Goal: Transaction & Acquisition: Book appointment/travel/reservation

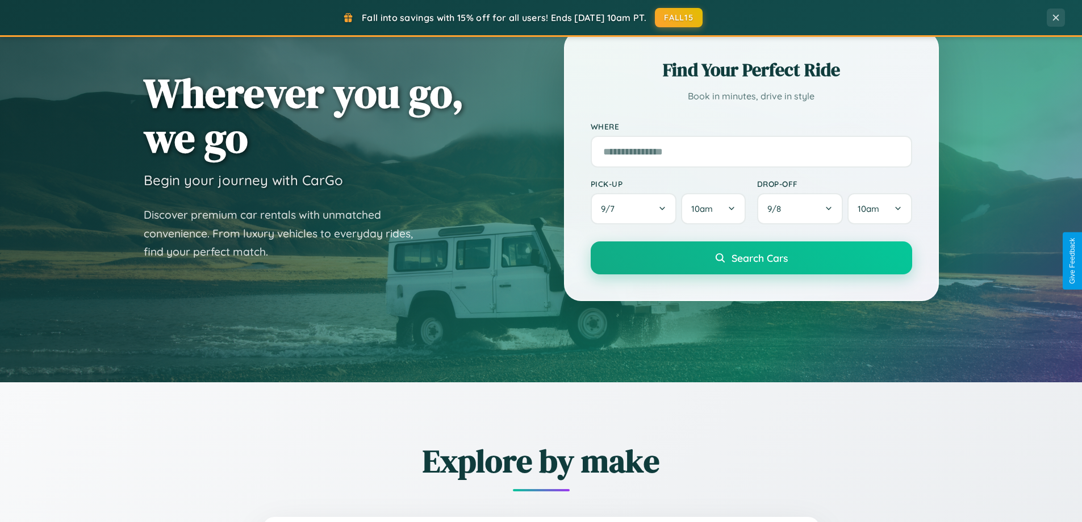
scroll to position [489, 0]
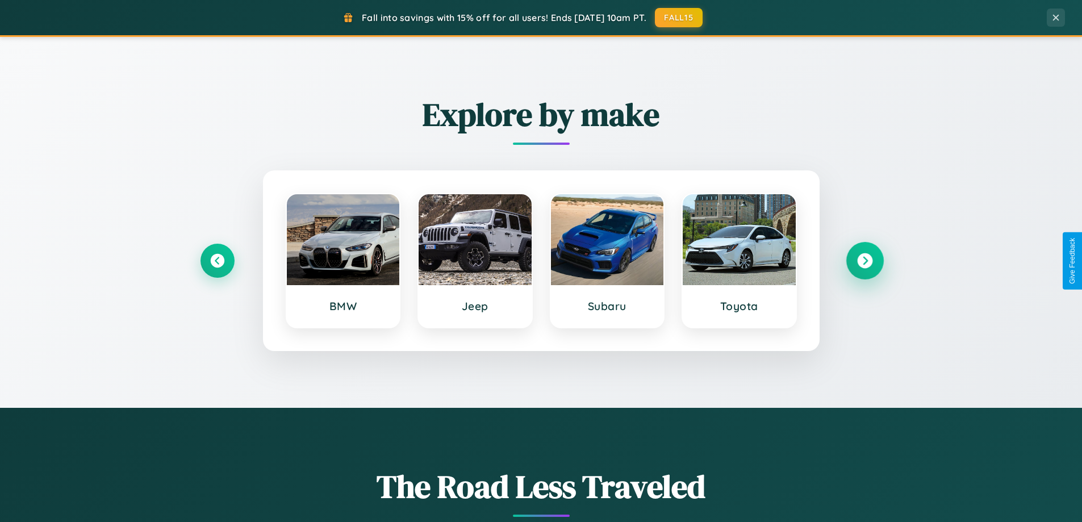
click at [864, 261] on icon at bounding box center [864, 260] width 15 height 15
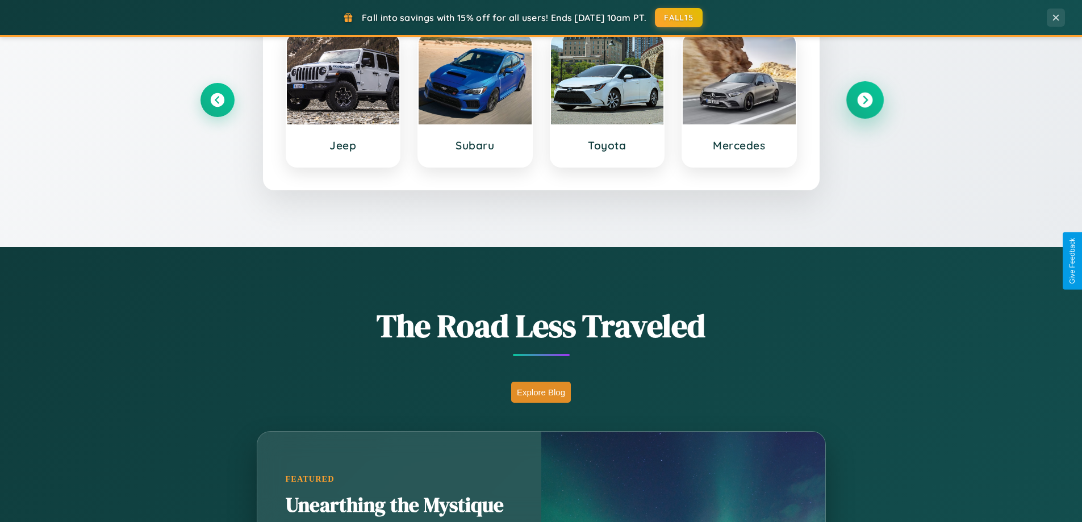
scroll to position [781, 0]
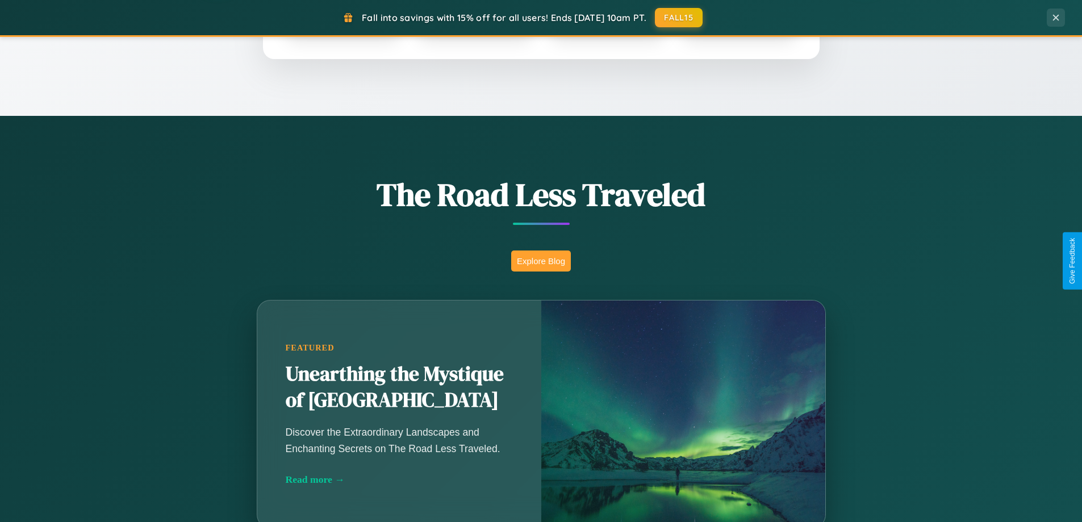
click at [541, 261] on button "Explore Blog" at bounding box center [541, 260] width 60 height 21
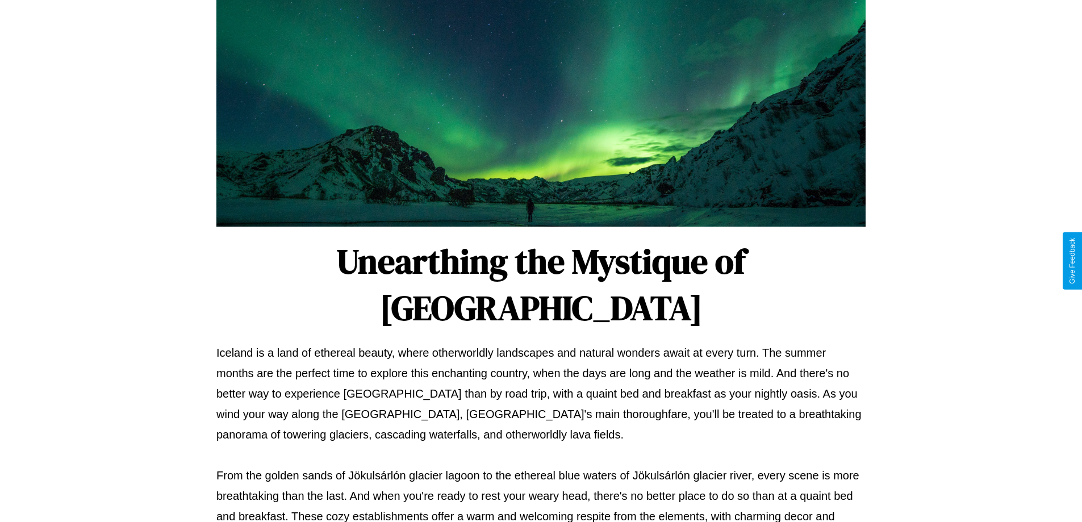
scroll to position [367, 0]
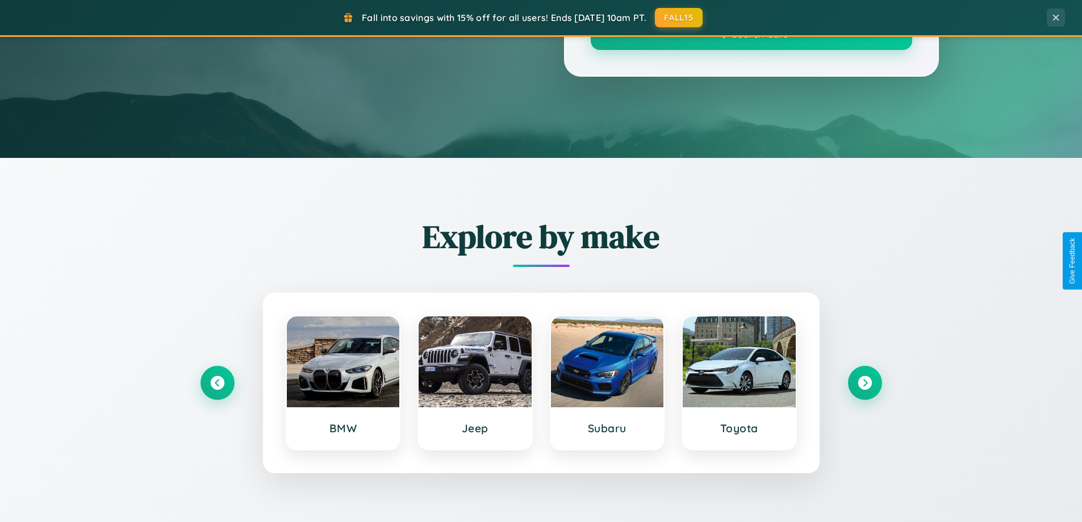
scroll to position [781, 0]
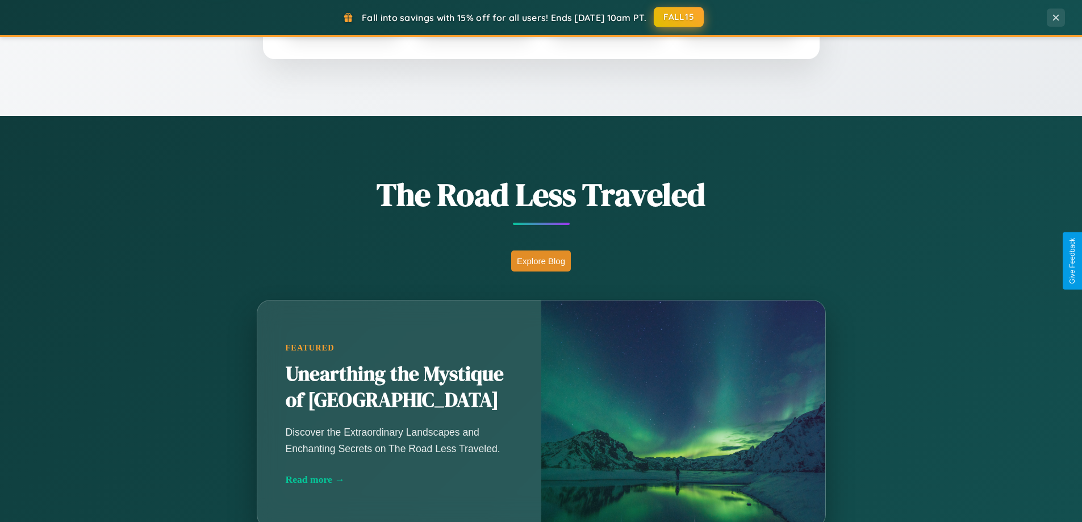
click at [679, 17] on button "FALL15" at bounding box center [679, 17] width 50 height 20
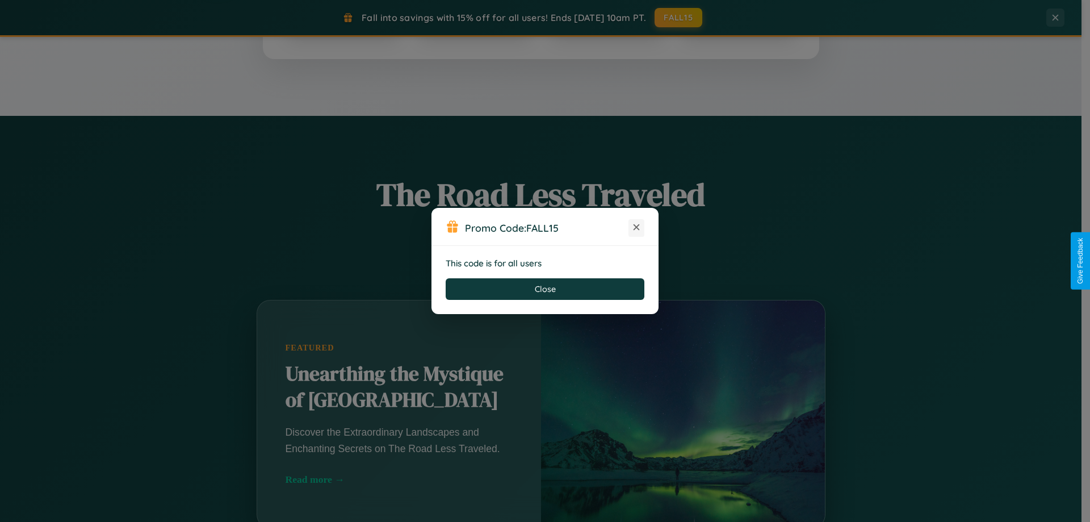
click at [637, 228] on icon at bounding box center [636, 226] width 11 height 11
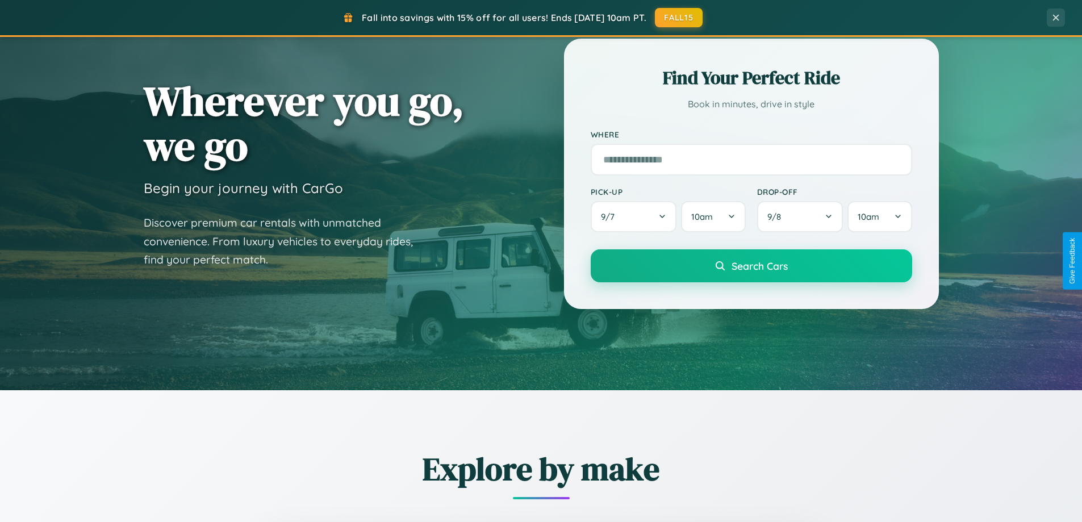
scroll to position [34, 0]
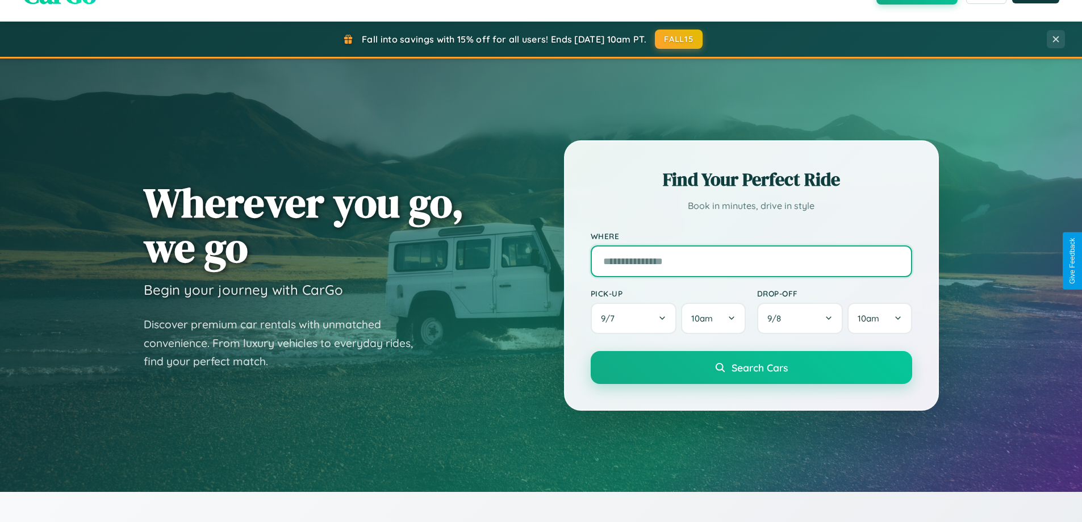
click at [751, 261] on input "text" at bounding box center [751, 261] width 321 height 32
type input "**********"
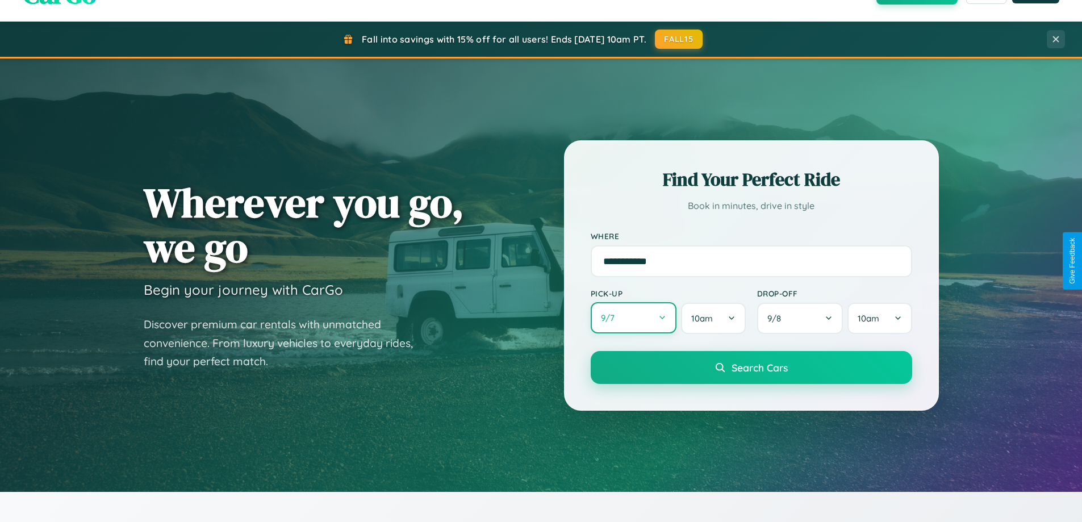
click at [633, 319] on button "9 / 7" at bounding box center [634, 317] width 86 height 31
select select "*"
select select "****"
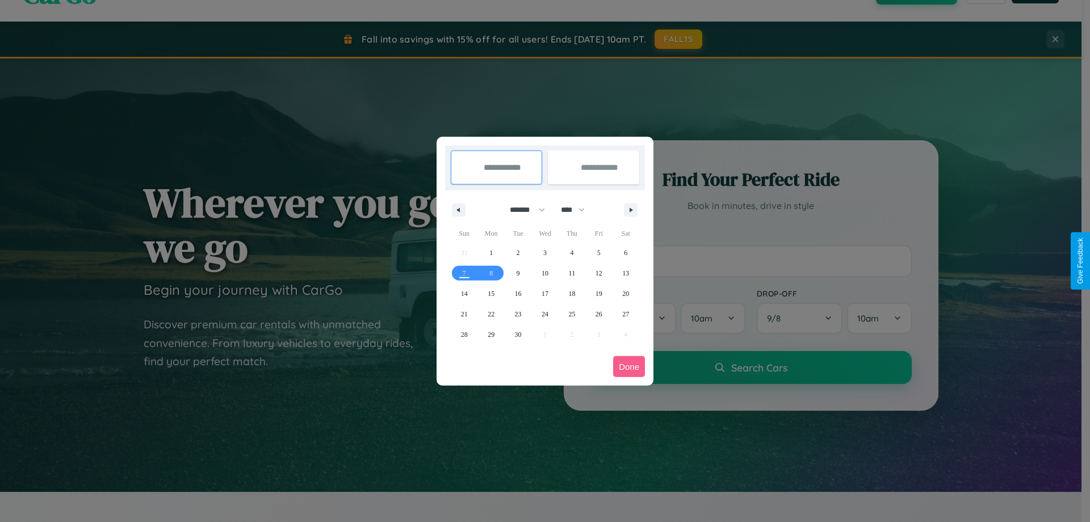
click at [522, 210] on select "******* ******** ***** ***** *** **** **** ****** ********* ******* ******** **…" at bounding box center [525, 209] width 48 height 19
select select "**"
click at [491, 313] on span "22" at bounding box center [491, 314] width 7 height 20
type input "**********"
click at [491, 334] on span "29" at bounding box center [491, 334] width 7 height 20
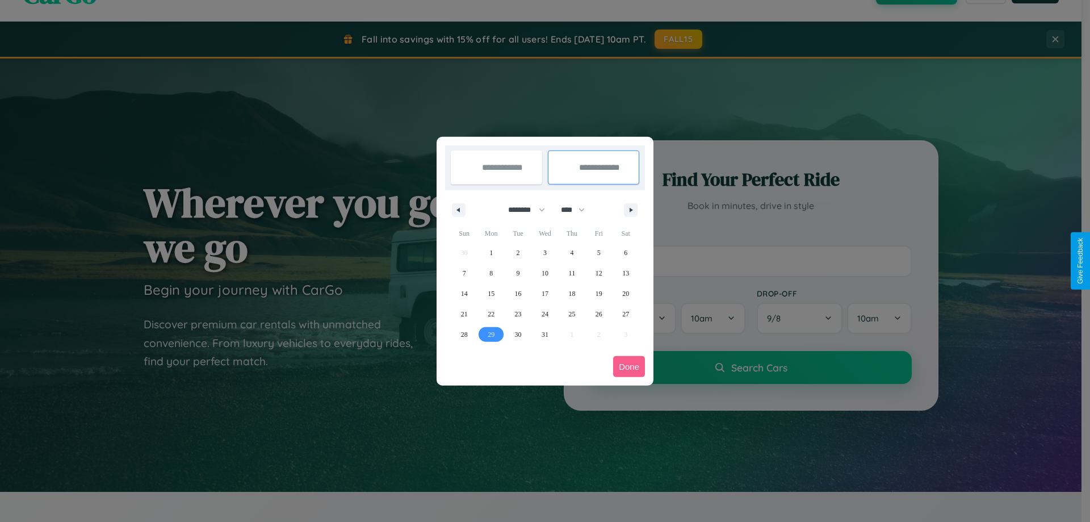
type input "**********"
click at [629, 366] on button "Done" at bounding box center [629, 366] width 32 height 21
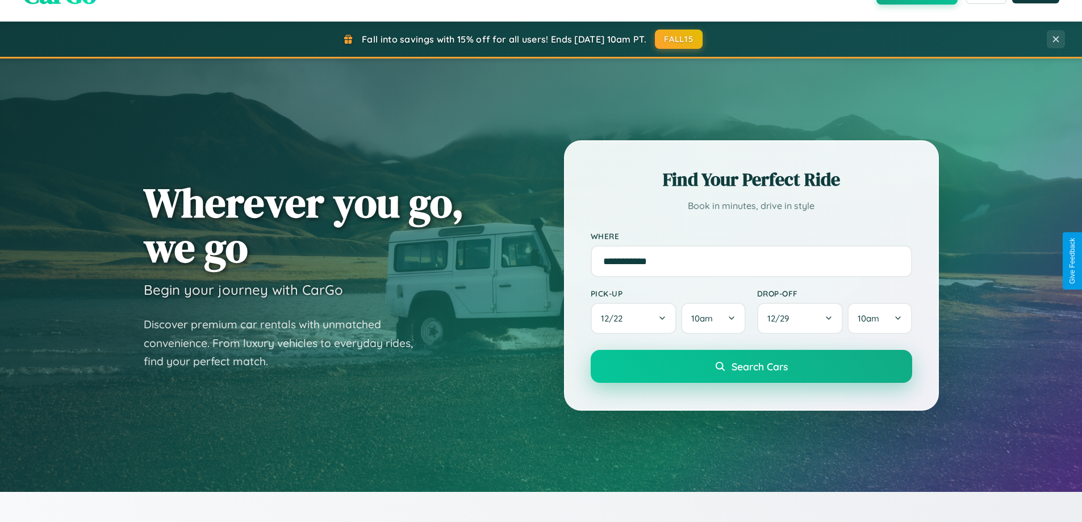
click at [751, 366] on span "Search Cars" at bounding box center [759, 366] width 56 height 12
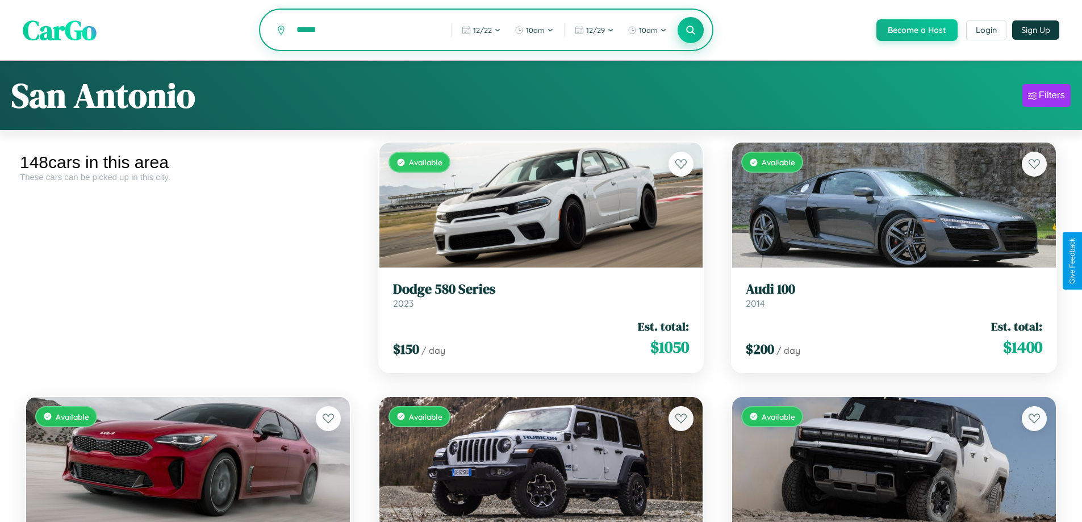
type input "******"
click at [690, 31] on icon at bounding box center [690, 29] width 11 height 11
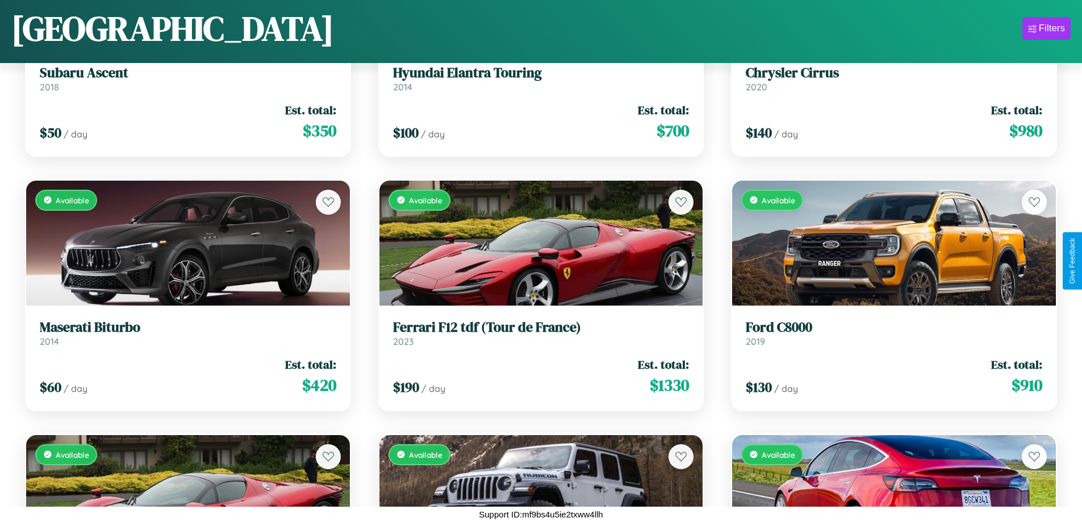
scroll to position [7025, 0]
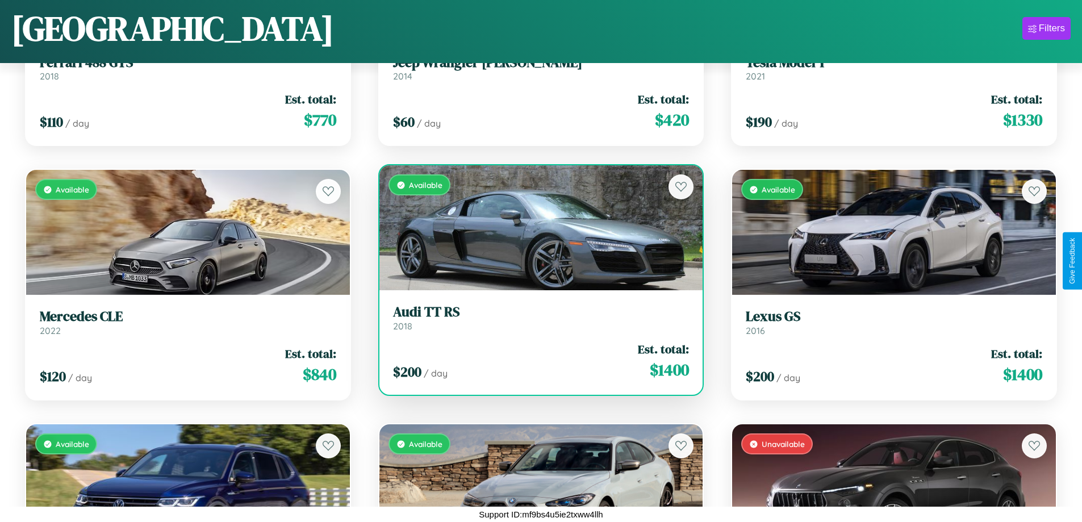
click at [536, 322] on link "Audi TT RS 2018" at bounding box center [541, 318] width 296 height 28
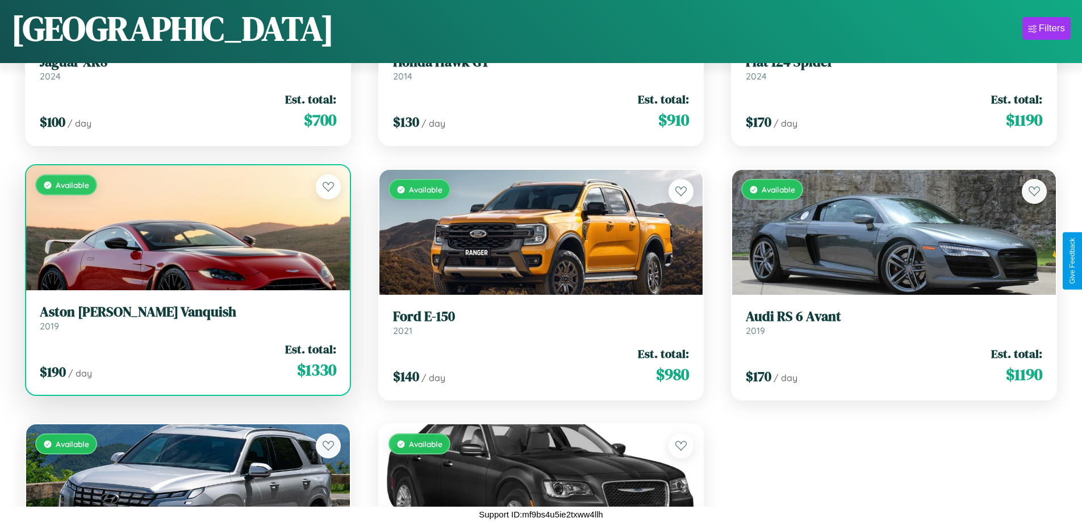
click at [186, 317] on h3 "Aston Martin Vanquish" at bounding box center [188, 312] width 296 height 16
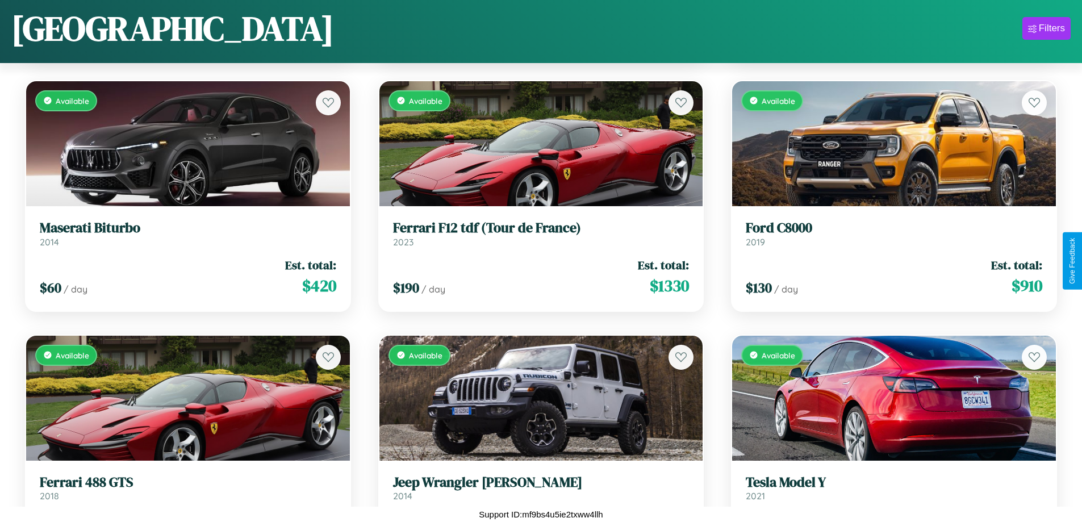
scroll to position [6262, 0]
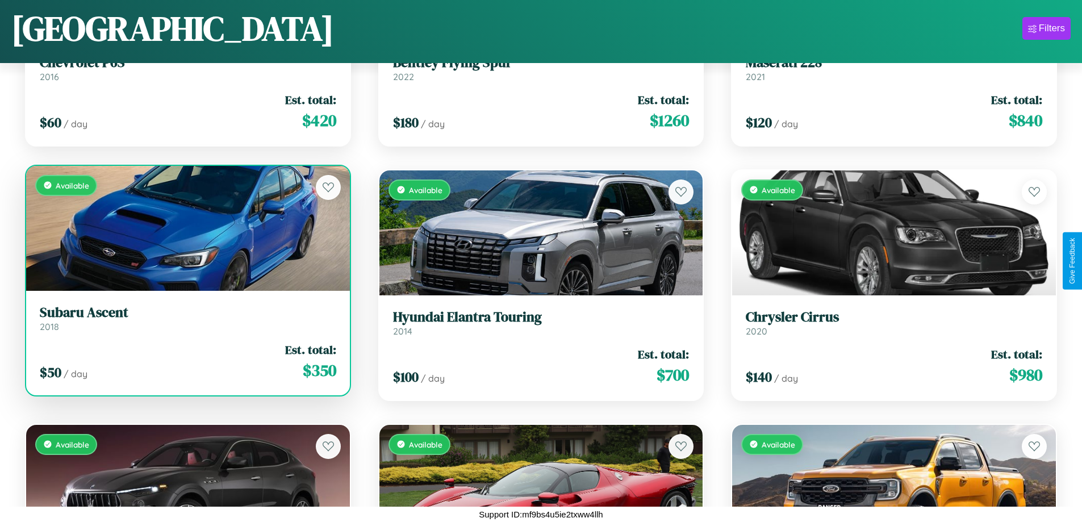
click at [186, 323] on link "Subaru Ascent 2018" at bounding box center [188, 318] width 296 height 28
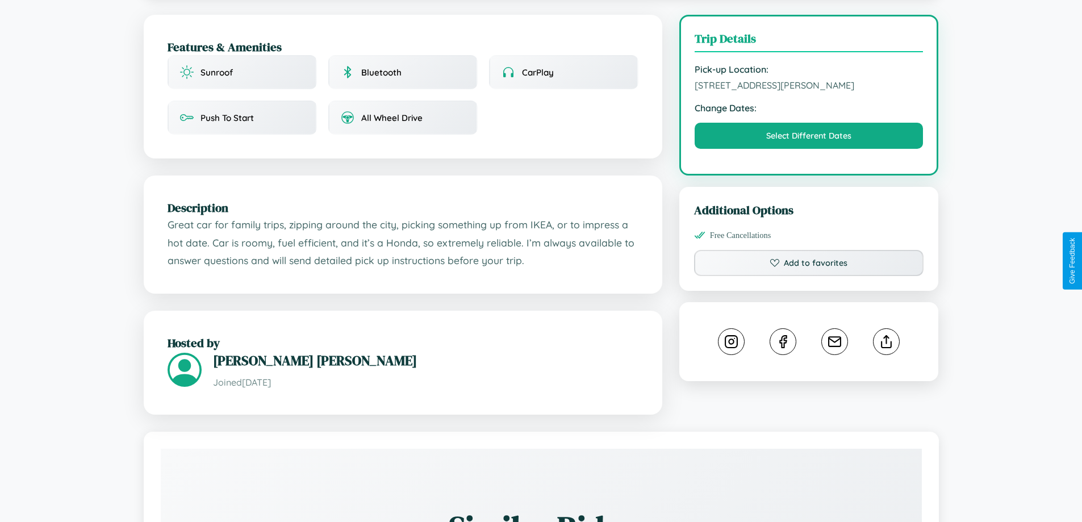
scroll to position [295, 0]
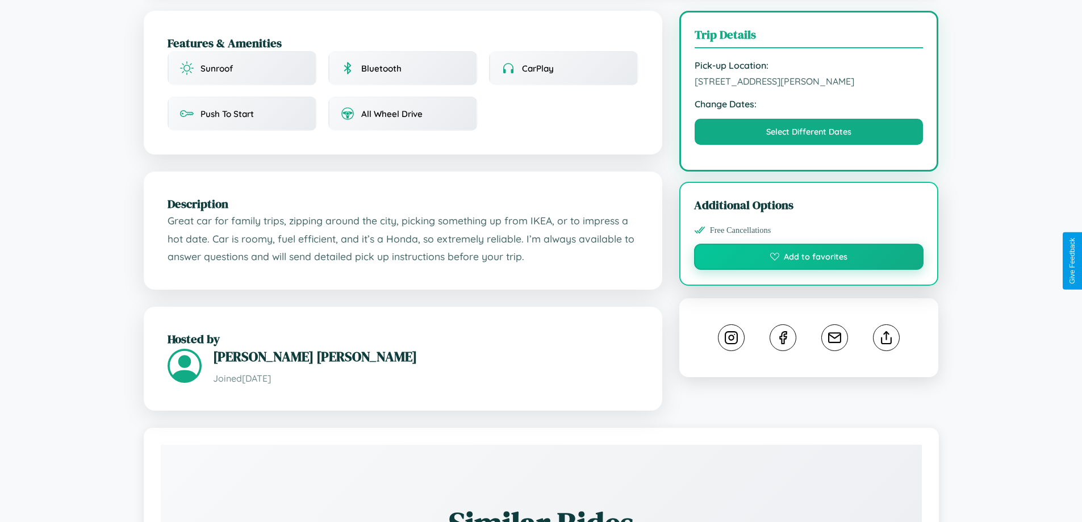
click at [809, 258] on button "Add to favorites" at bounding box center [809, 257] width 230 height 26
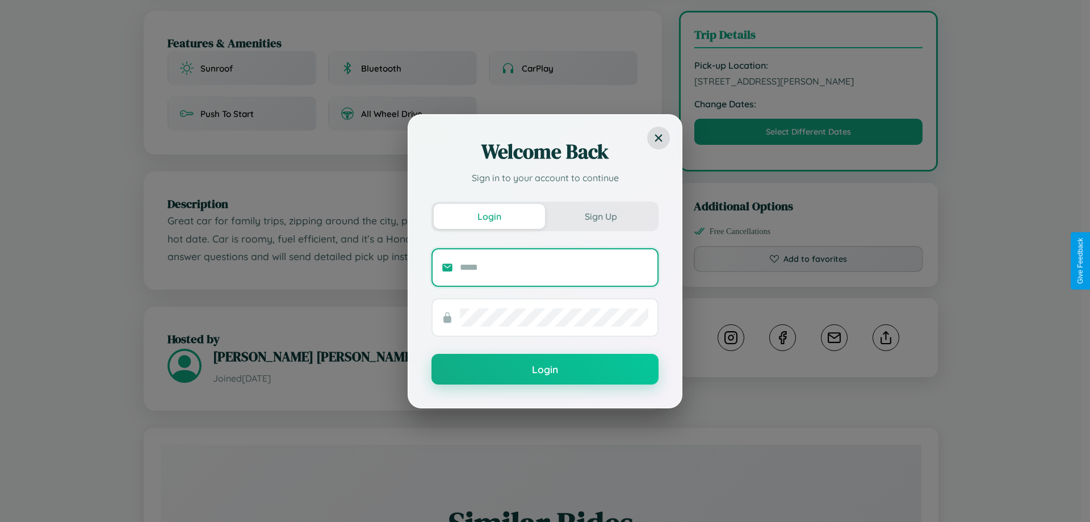
click at [554, 267] on input "text" at bounding box center [554, 267] width 189 height 18
type input "**********"
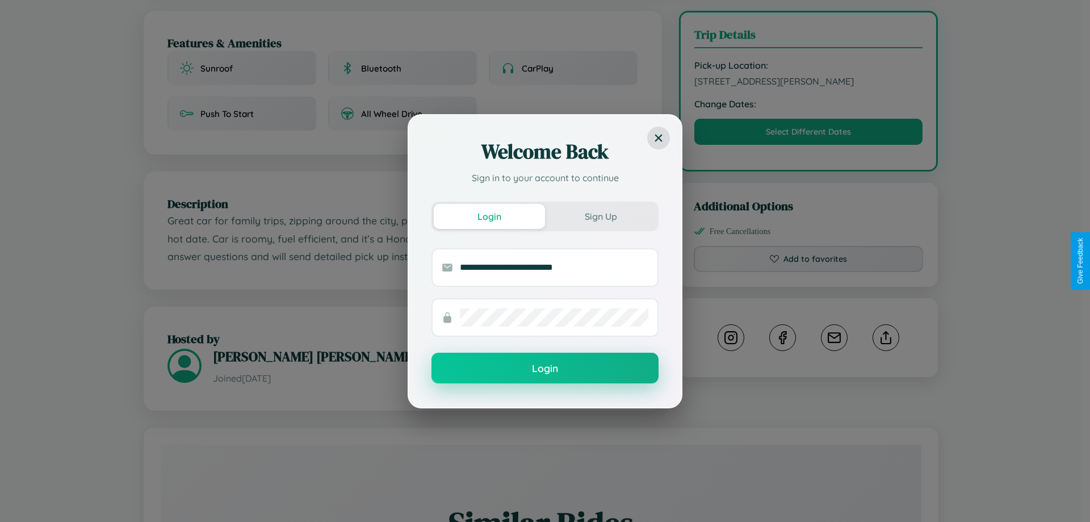
click at [545, 368] on button "Login" at bounding box center [545, 368] width 227 height 31
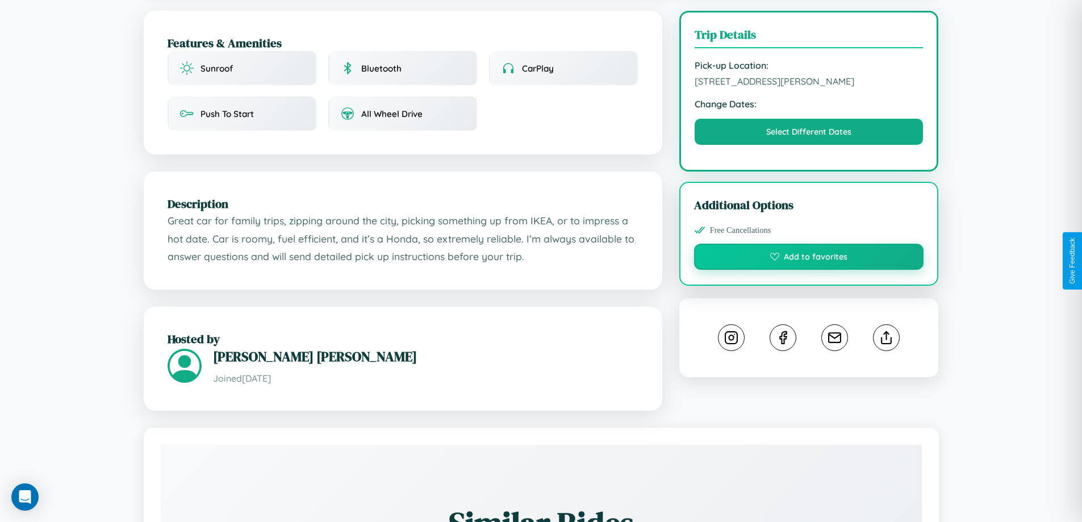
click at [809, 259] on button "Add to favorites" at bounding box center [809, 257] width 230 height 26
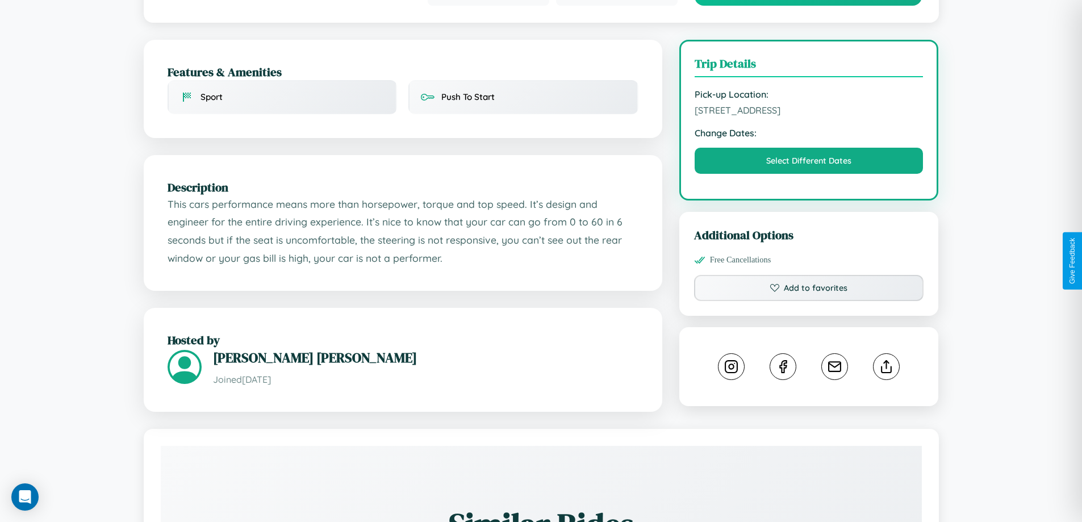
scroll to position [382, 0]
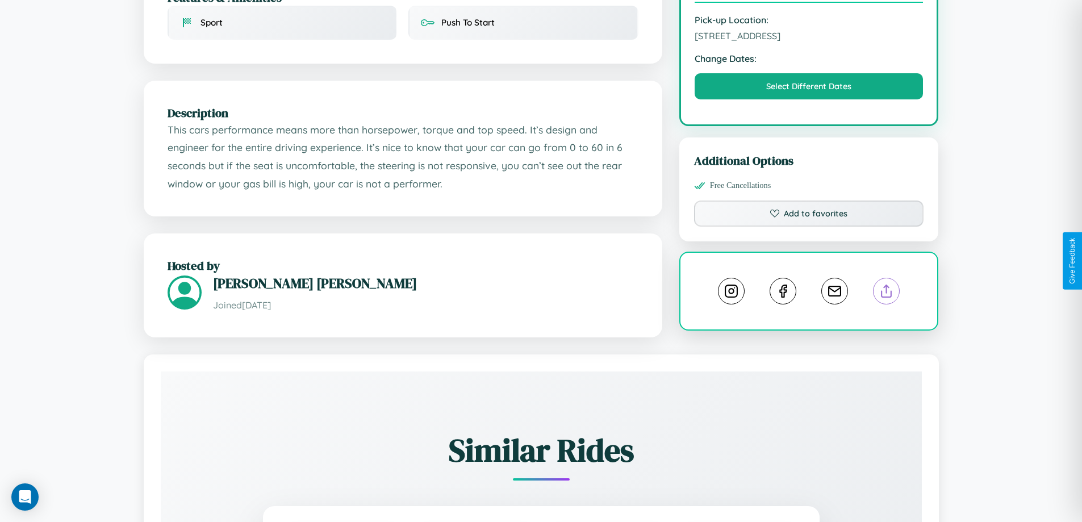
click at [886, 285] on line at bounding box center [886, 289] width 0 height 8
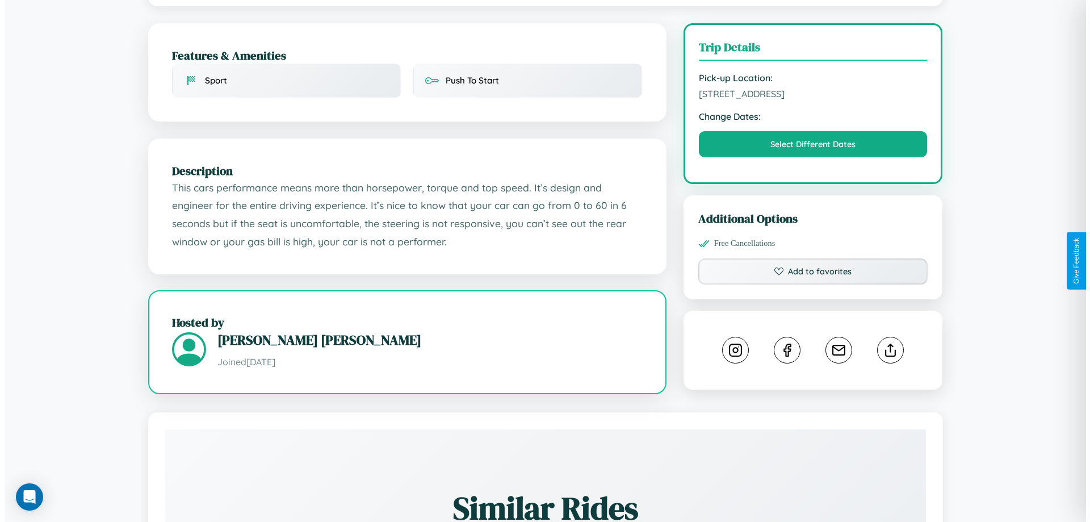
scroll to position [0, 0]
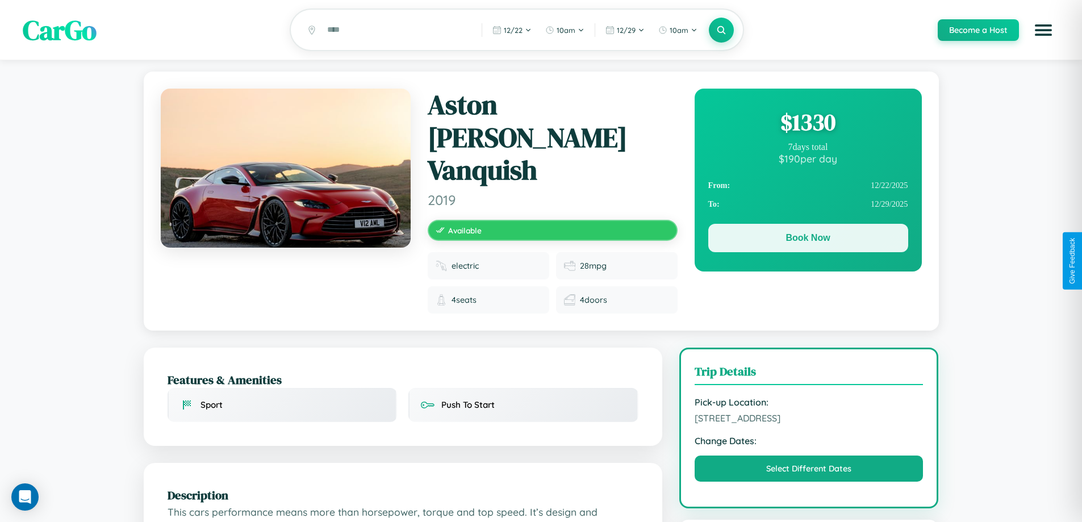
click at [807, 240] on button "Book Now" at bounding box center [808, 238] width 200 height 28
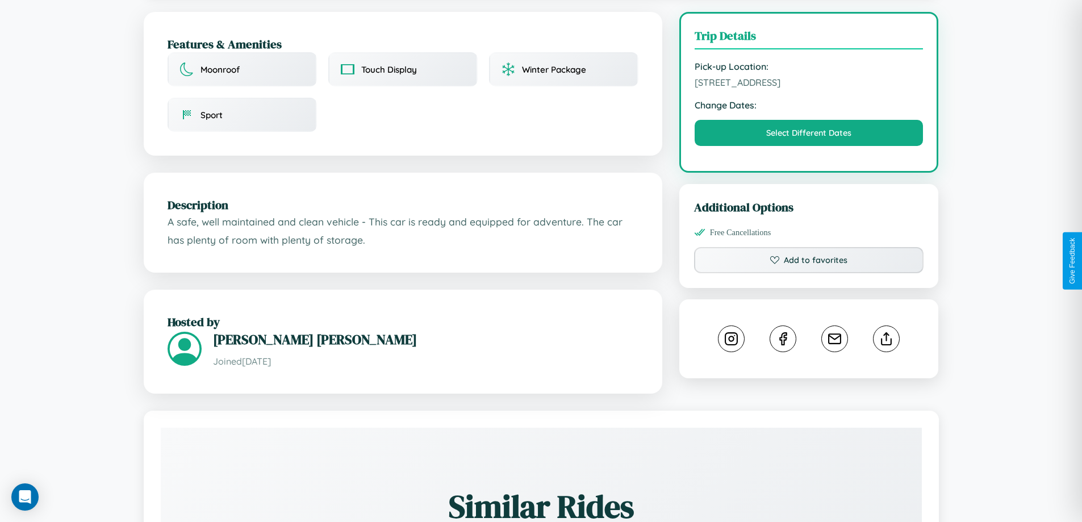
scroll to position [295, 0]
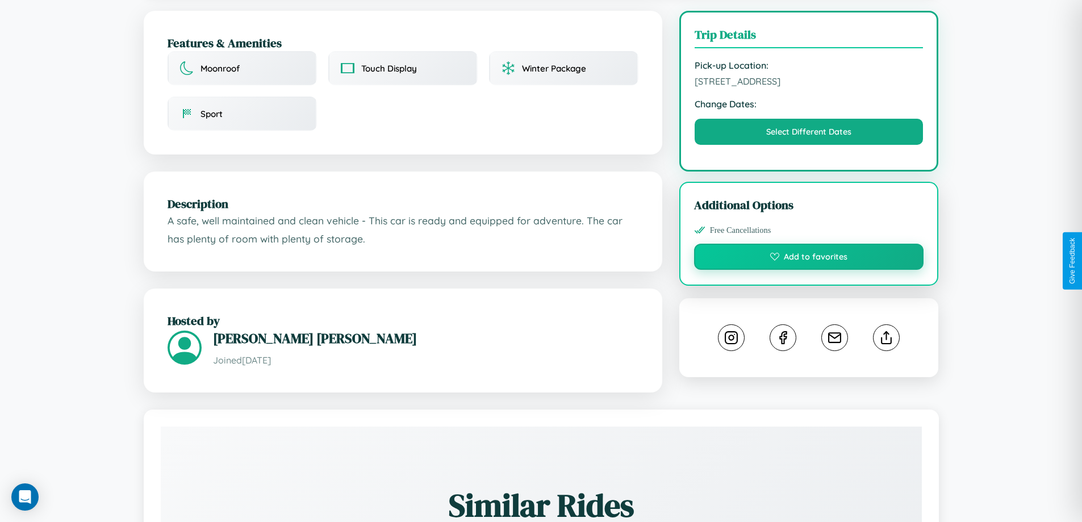
click at [809, 258] on button "Add to favorites" at bounding box center [809, 257] width 230 height 26
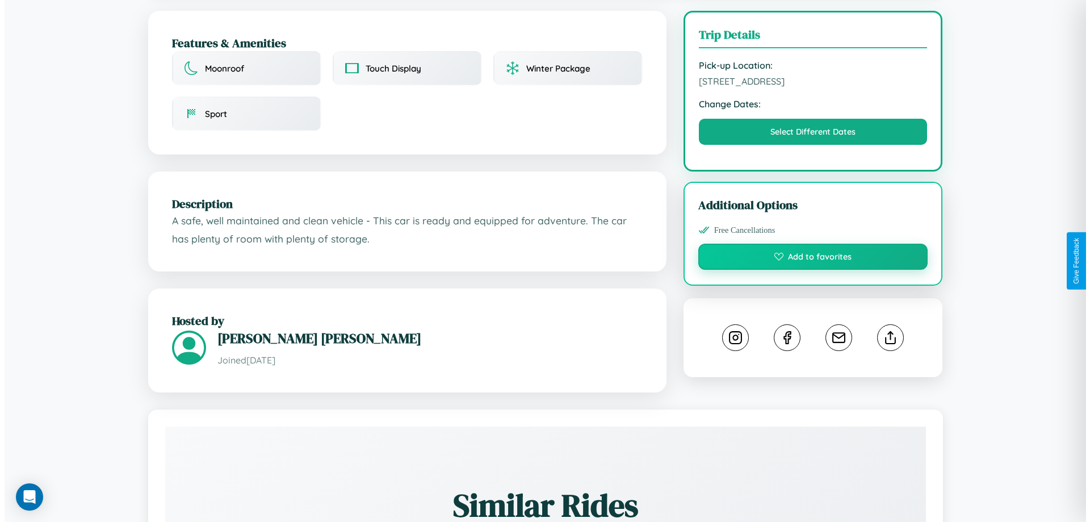
scroll to position [0, 0]
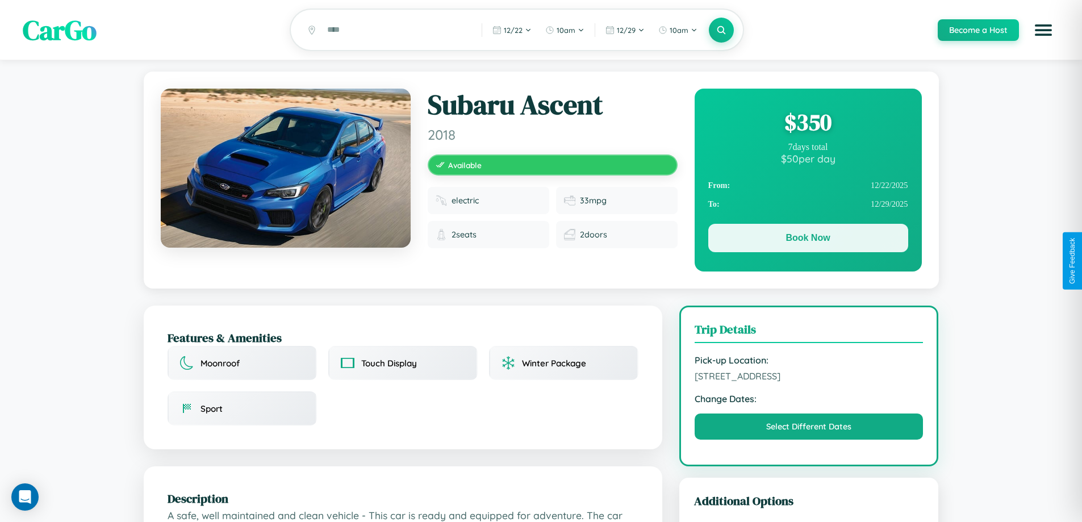
click at [807, 240] on button "Book Now" at bounding box center [808, 238] width 200 height 28
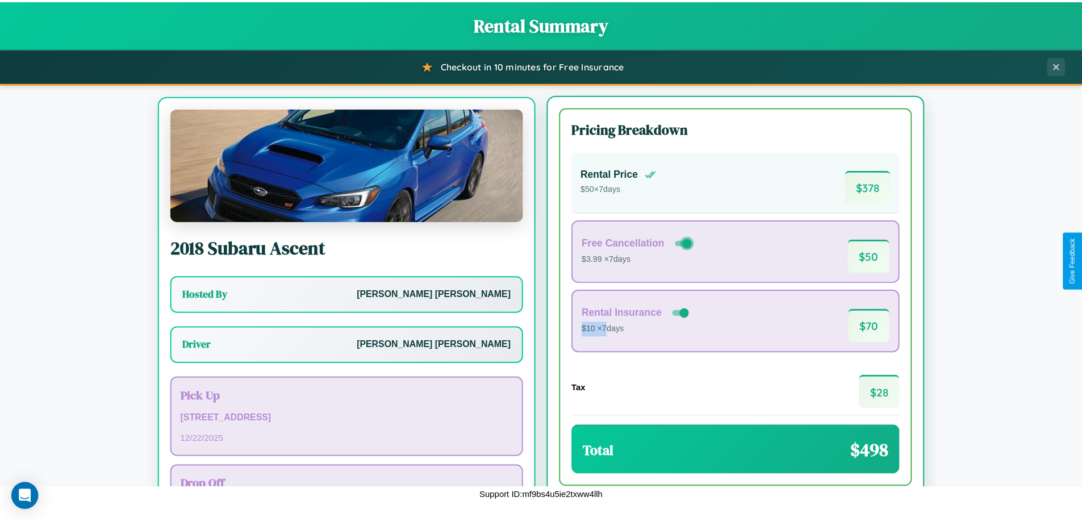
scroll to position [53, 0]
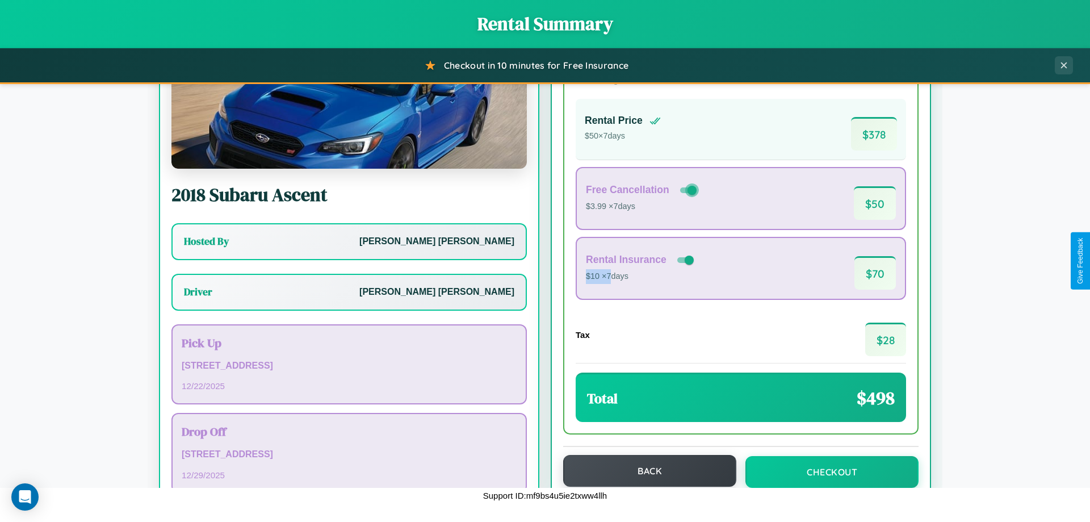
click at [645, 471] on button "Back" at bounding box center [649, 471] width 173 height 32
